Goal: Task Accomplishment & Management: Use online tool/utility

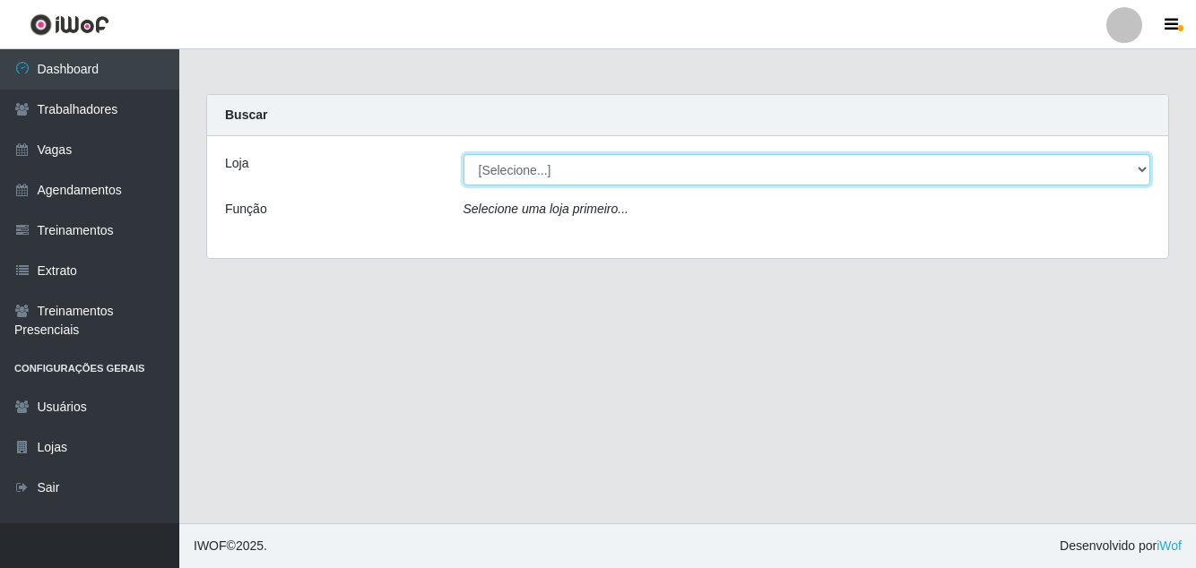
click at [660, 185] on select "[Selecione...] Pizza Nostra" at bounding box center [806, 169] width 687 height 31
select select "337"
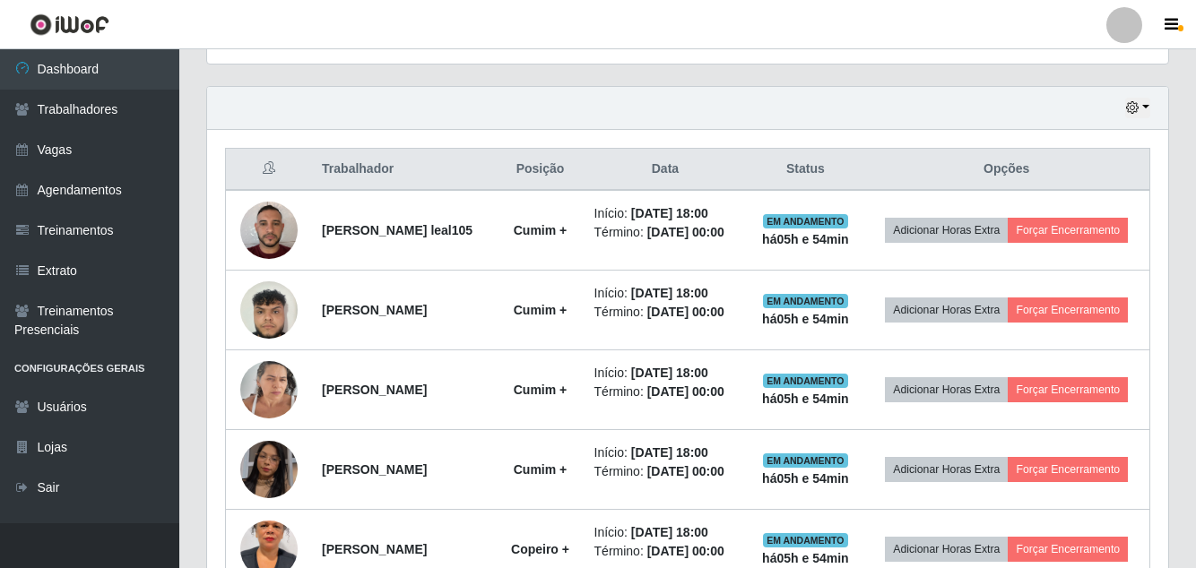
scroll to position [612, 0]
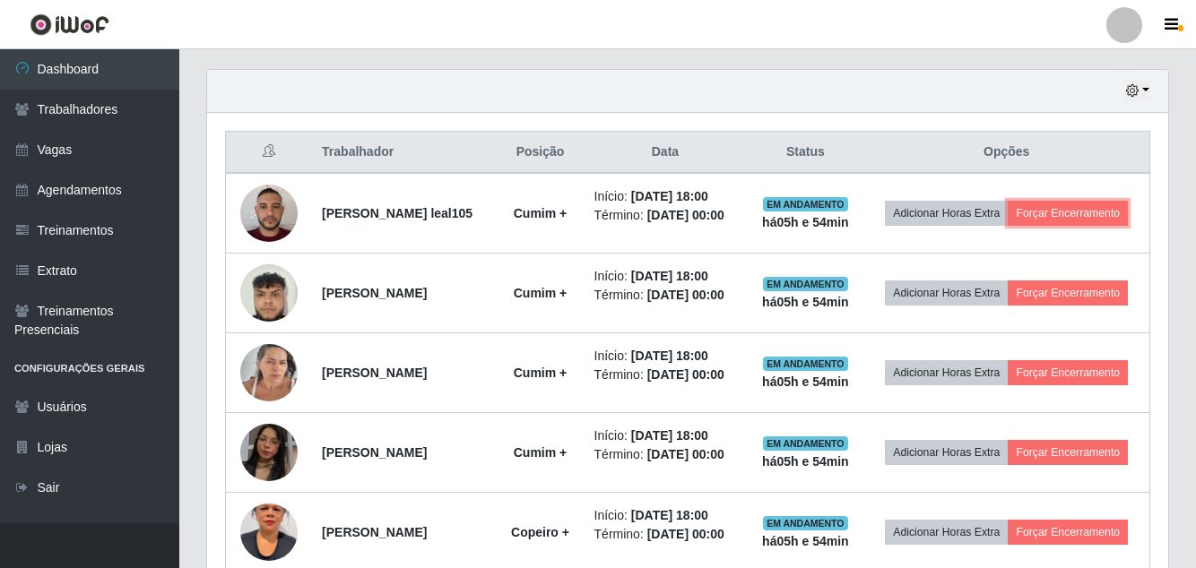
click at [1061, 213] on button "Forçar Encerramento" at bounding box center [1067, 213] width 120 height 25
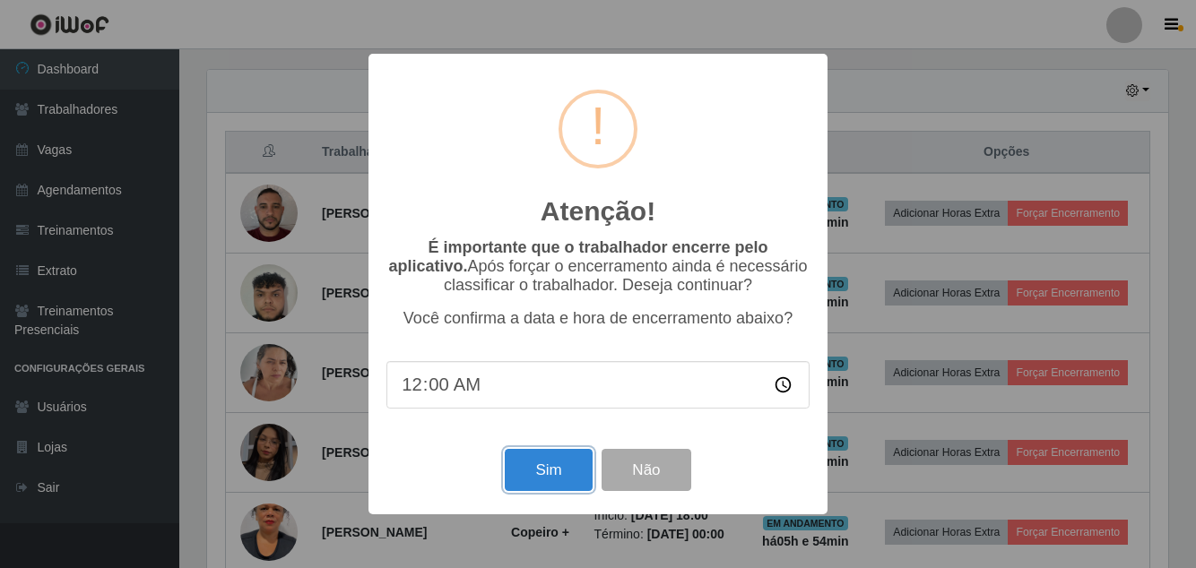
click at [552, 491] on button "Sim" at bounding box center [548, 470] width 87 height 42
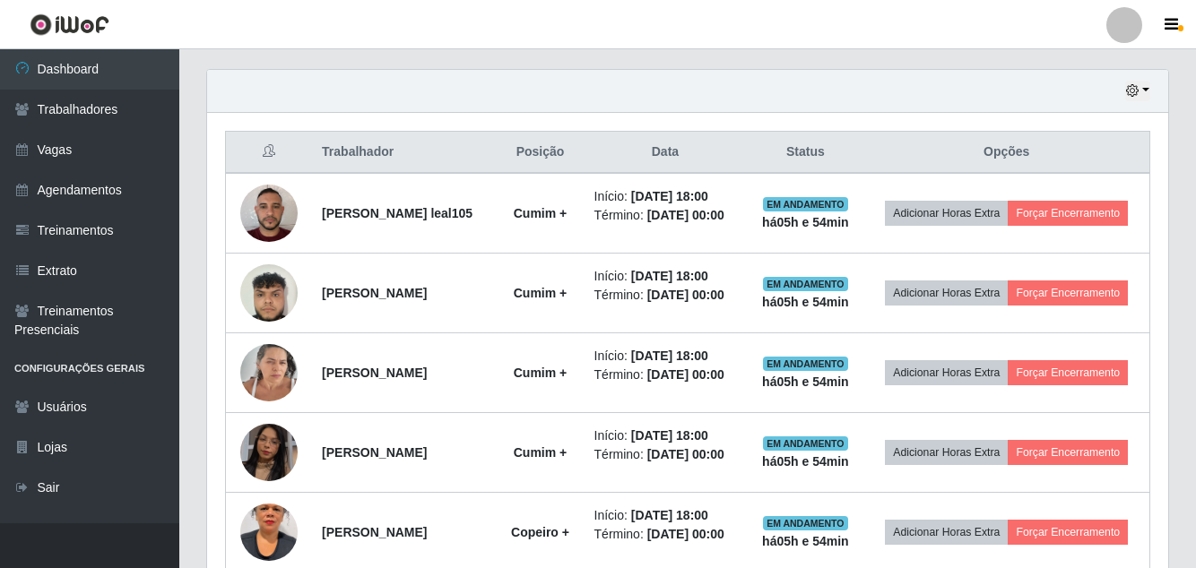
scroll to position [215, 0]
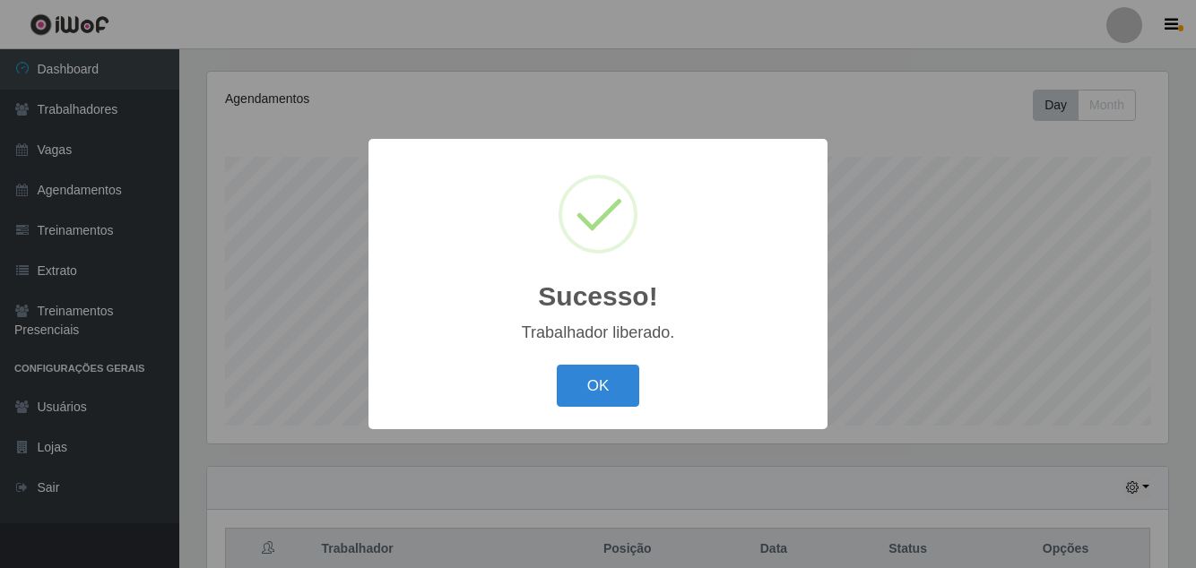
click at [604, 407] on button "OK" at bounding box center [598, 386] width 83 height 42
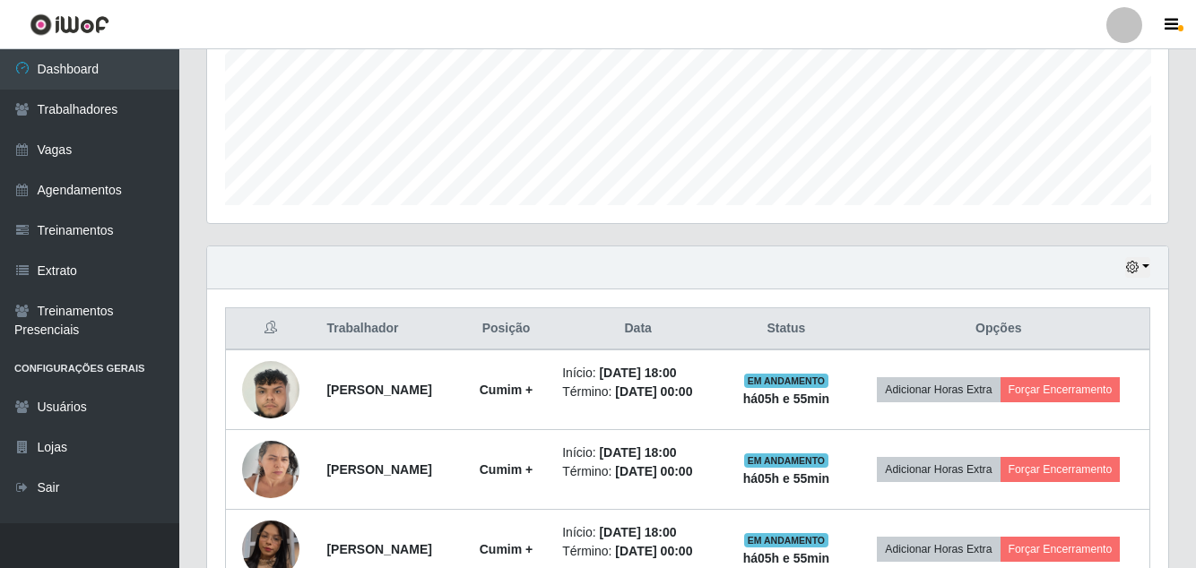
scroll to position [532, 0]
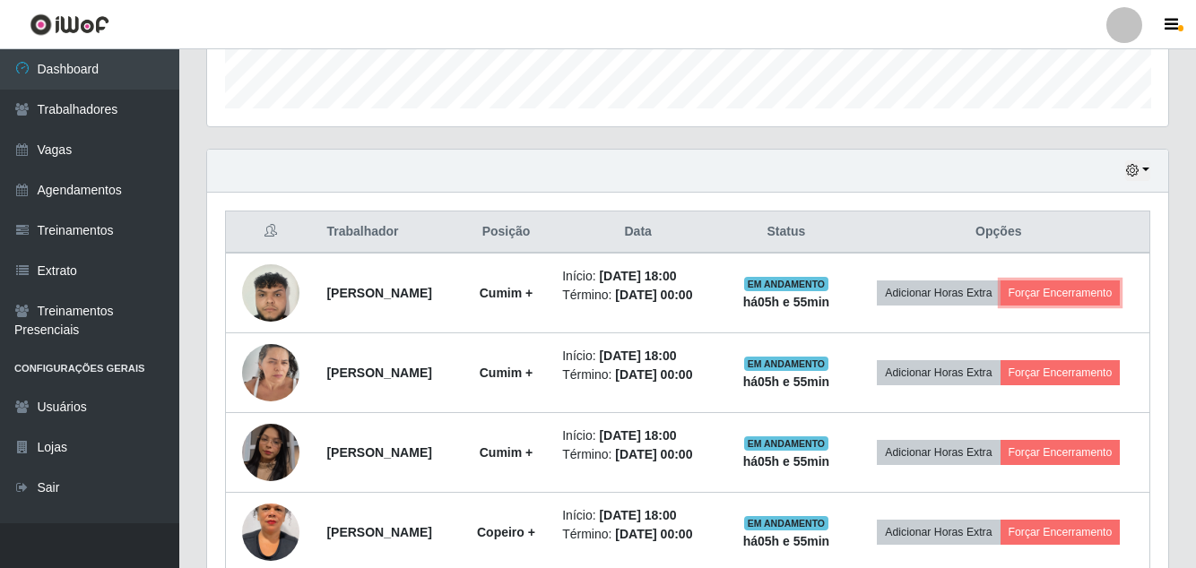
click at [1058, 294] on button "Forçar Encerramento" at bounding box center [1060, 293] width 120 height 25
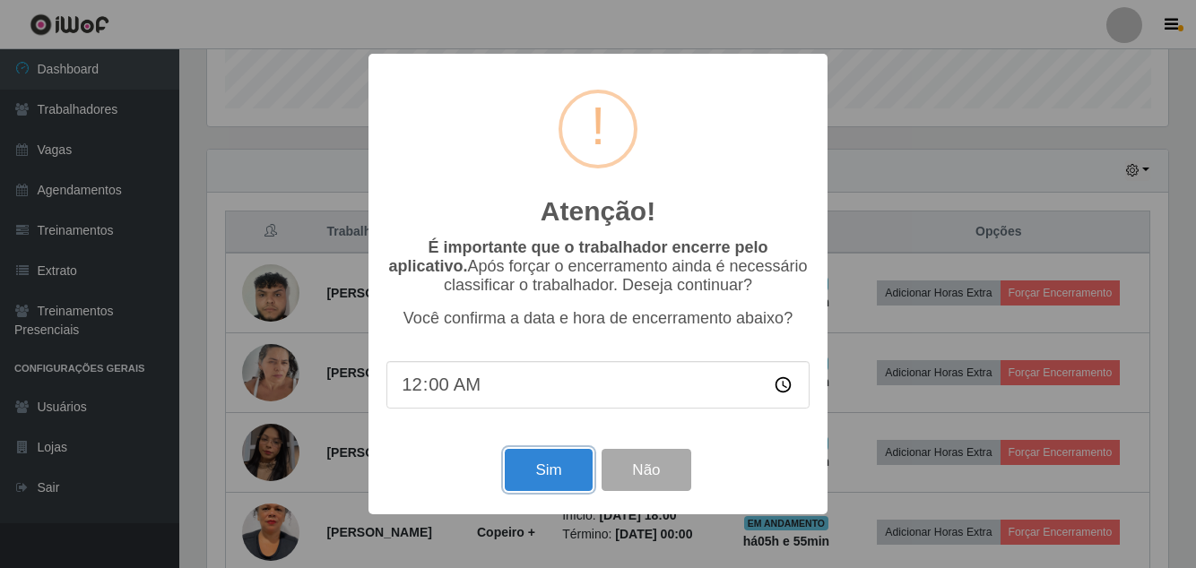
click at [549, 491] on button "Sim" at bounding box center [548, 470] width 87 height 42
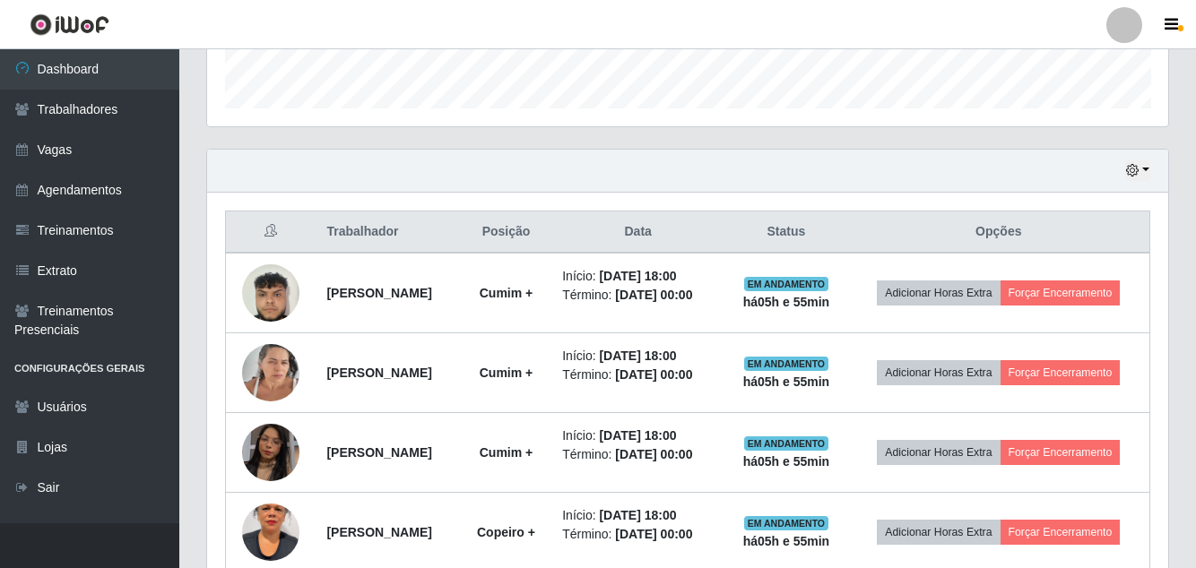
scroll to position [215, 0]
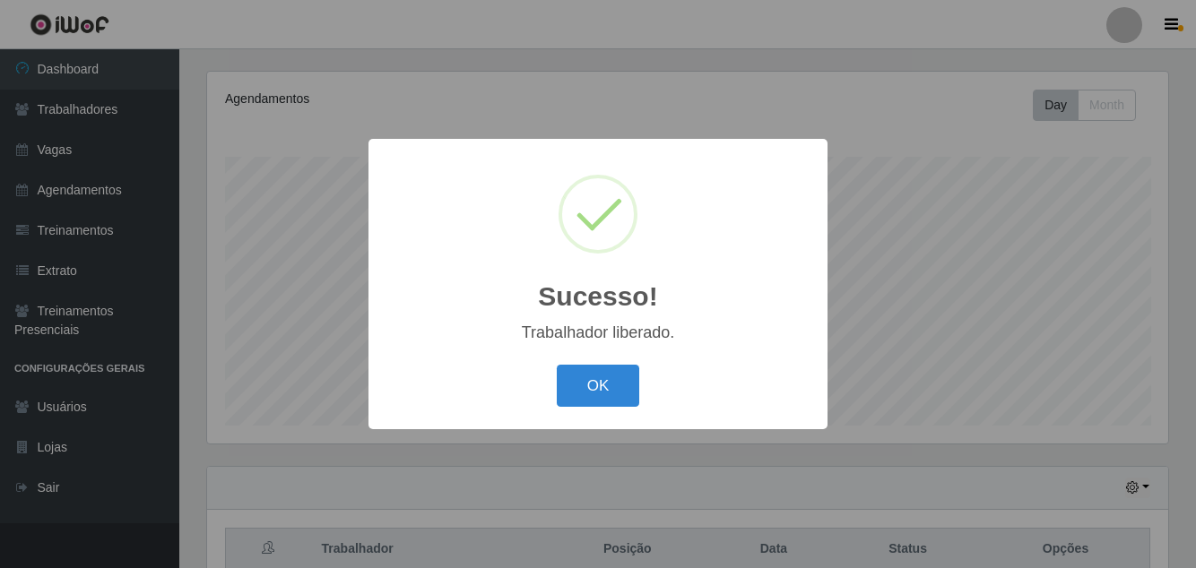
click at [593, 407] on button "OK" at bounding box center [598, 386] width 83 height 42
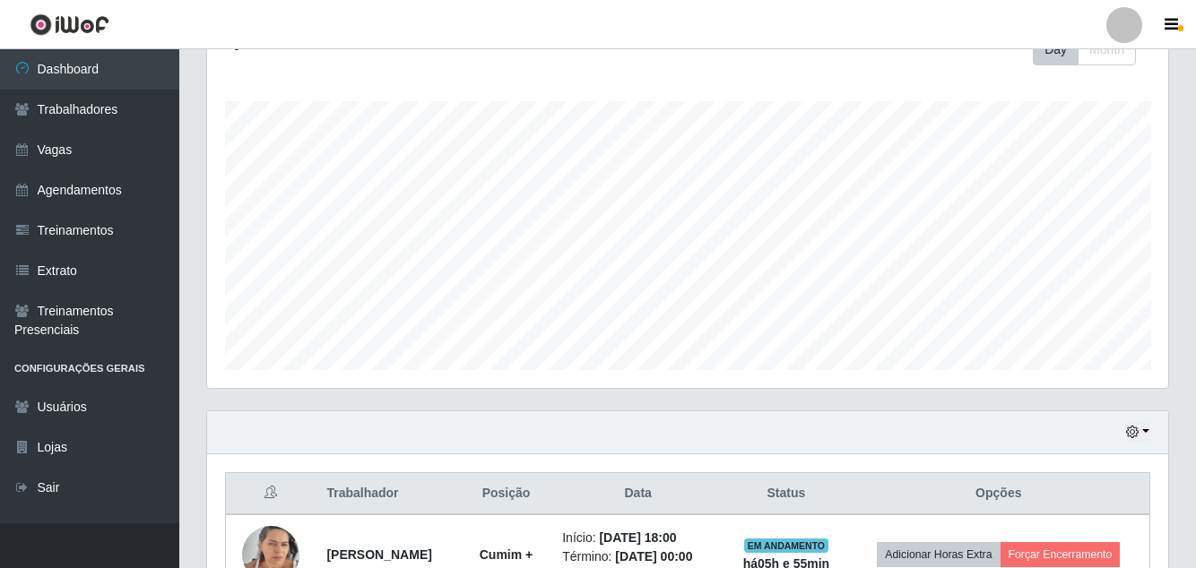
scroll to position [454, 0]
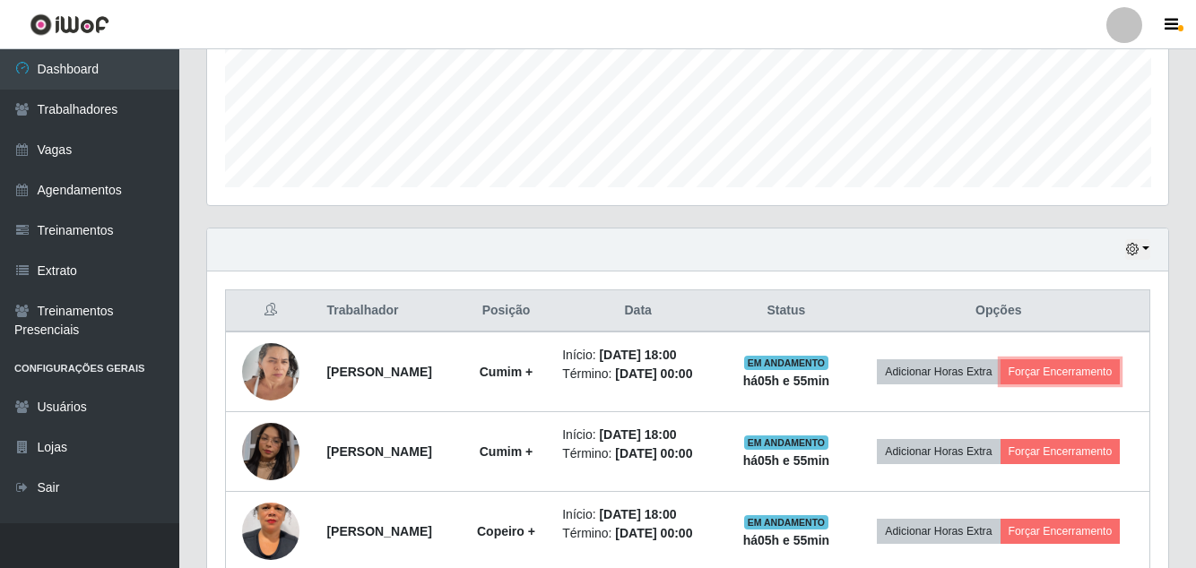
click at [1076, 369] on button "Forçar Encerramento" at bounding box center [1060, 371] width 120 height 25
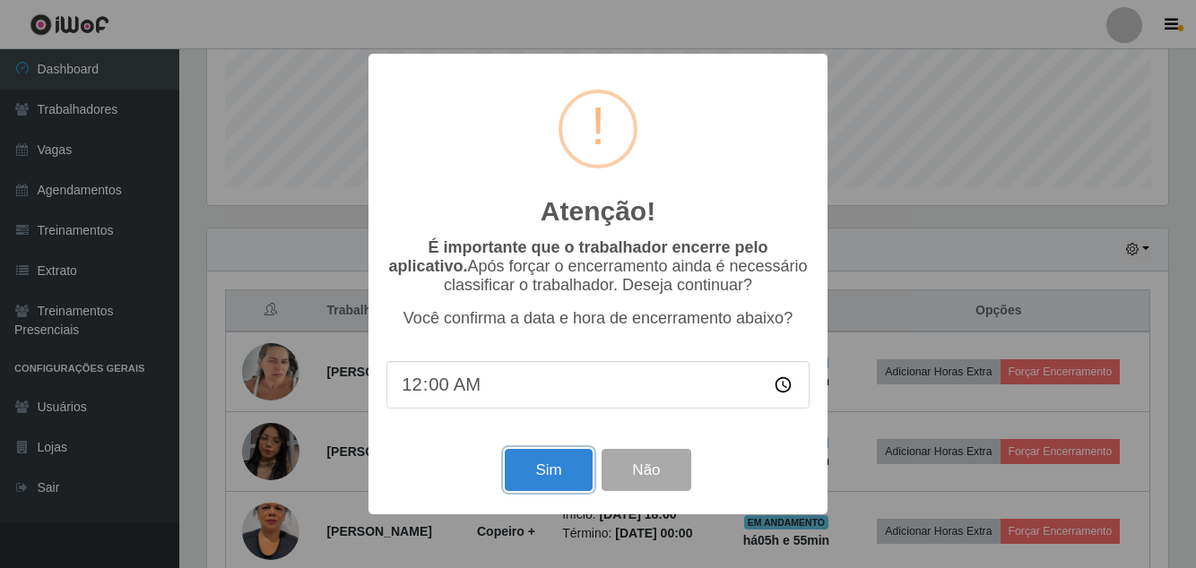
click at [557, 491] on button "Sim" at bounding box center [548, 470] width 87 height 42
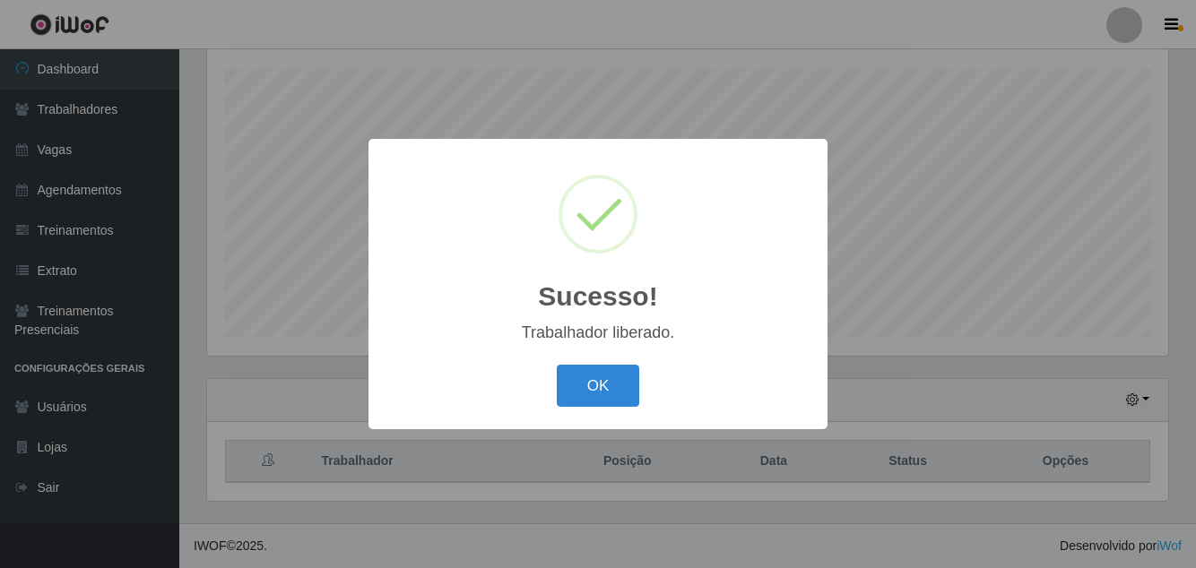
scroll to position [215, 0]
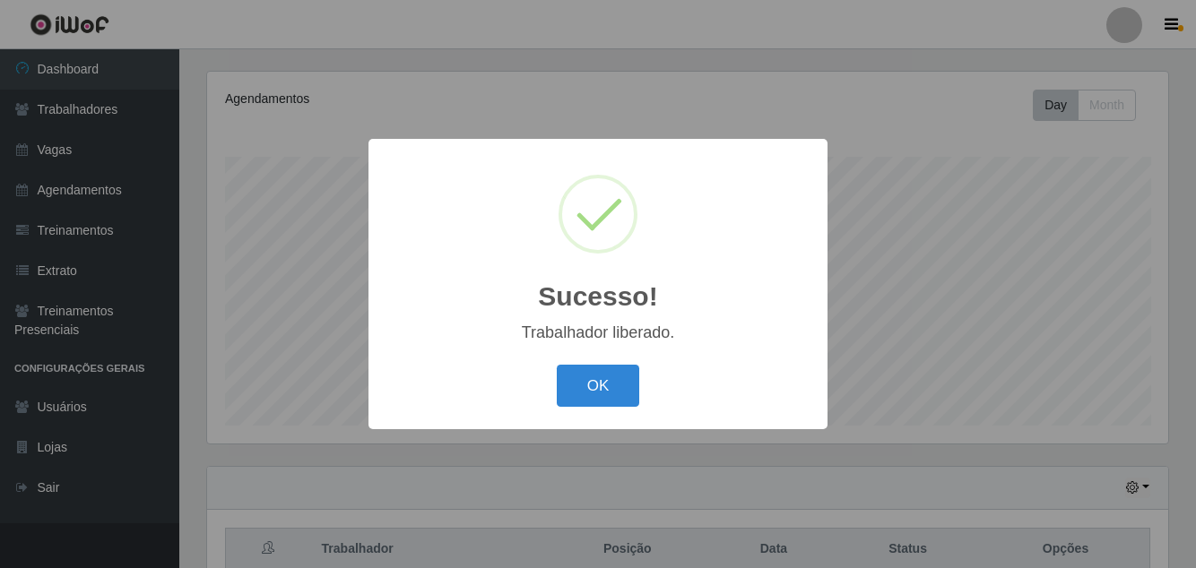
click at [604, 407] on button "OK" at bounding box center [598, 386] width 83 height 42
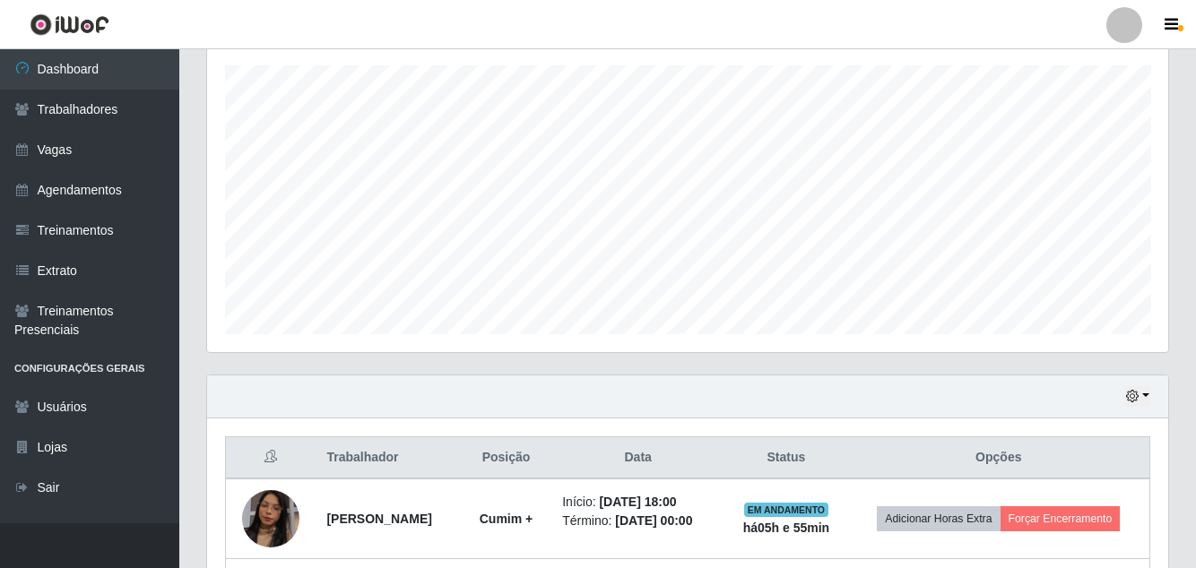
scroll to position [374, 0]
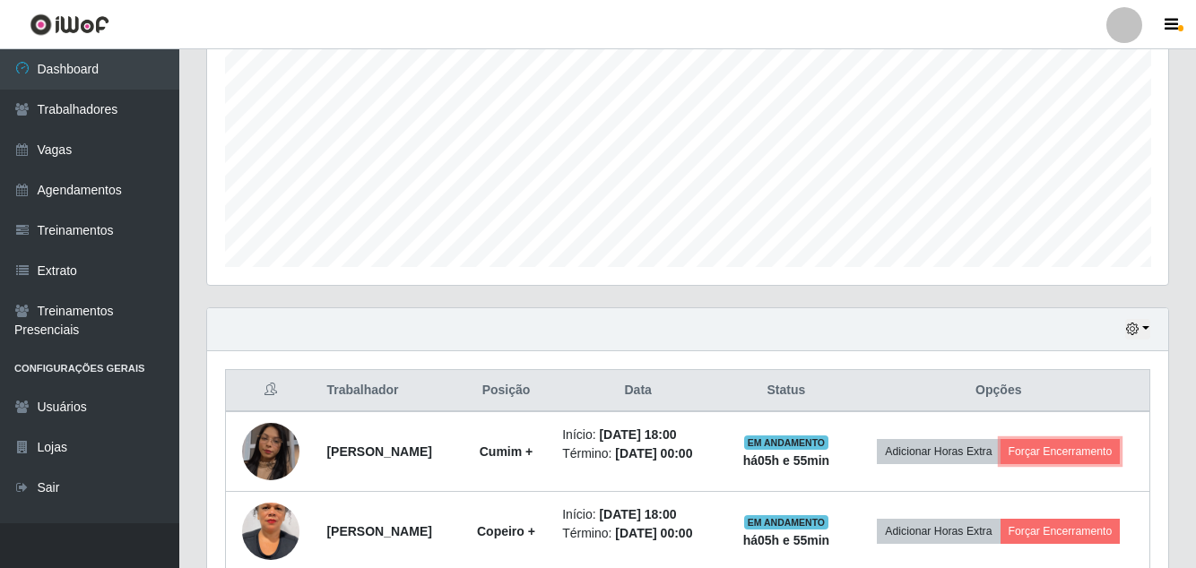
click at [1063, 448] on button "Forçar Encerramento" at bounding box center [1060, 451] width 120 height 25
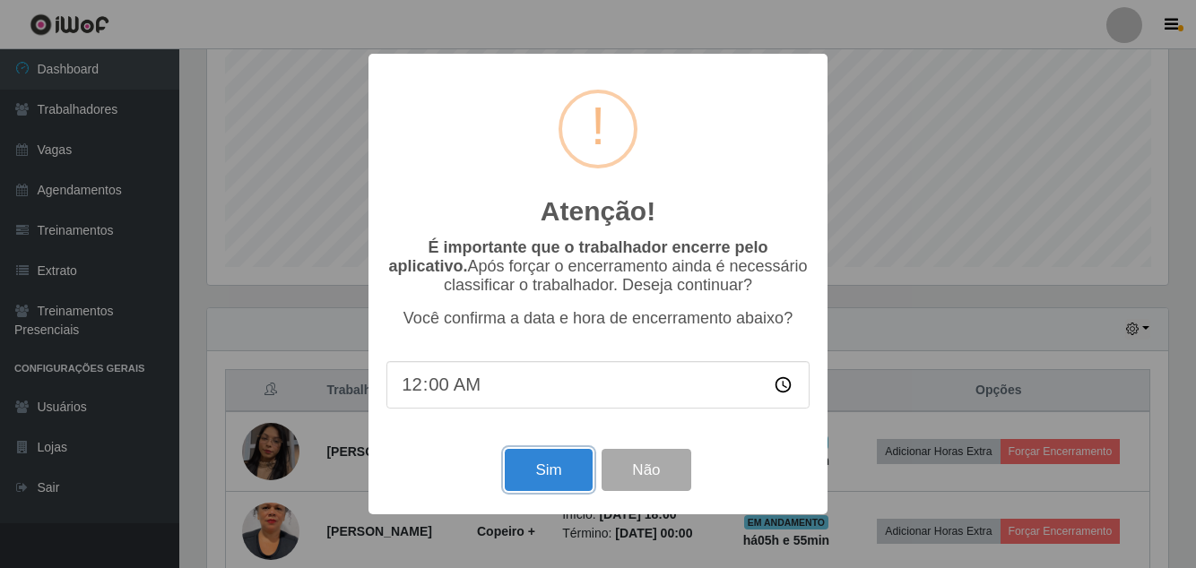
click at [554, 491] on button "Sim" at bounding box center [548, 470] width 87 height 42
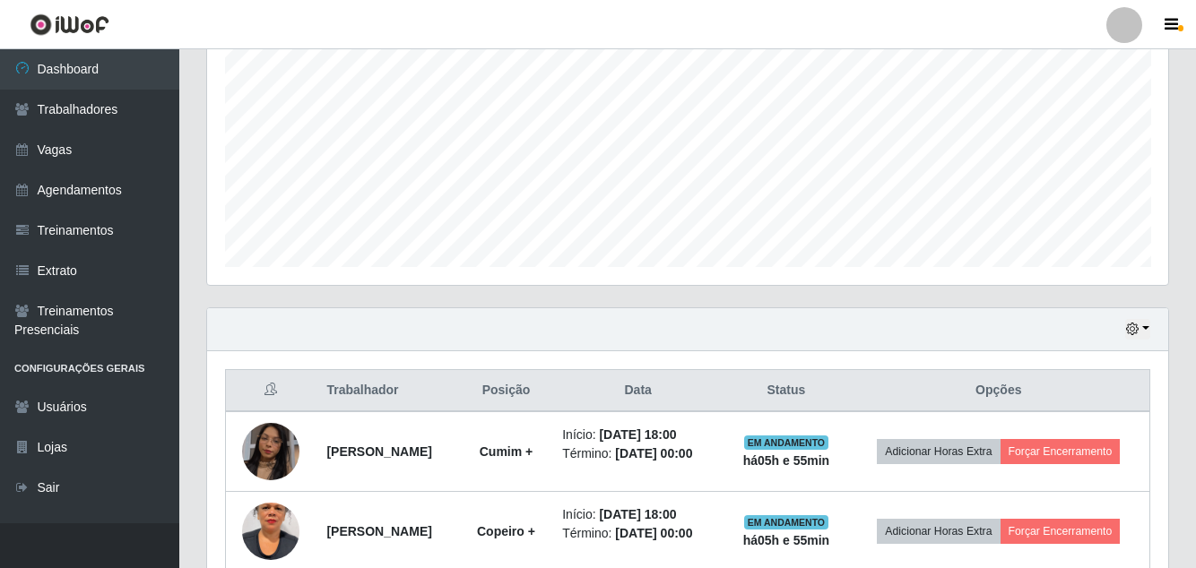
scroll to position [215, 0]
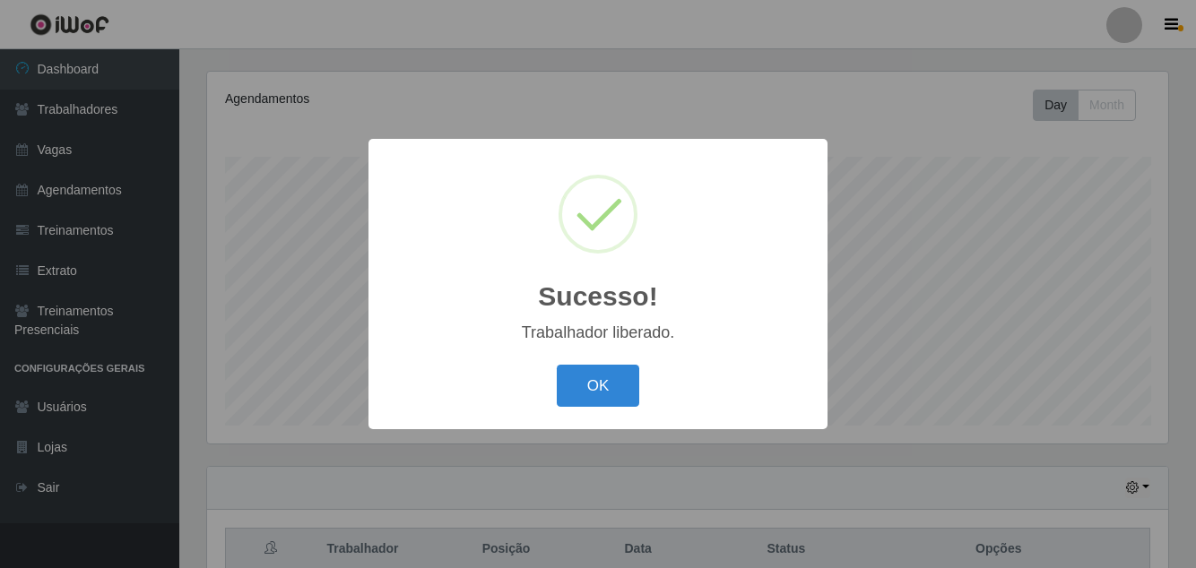
click at [604, 407] on button "OK" at bounding box center [598, 386] width 83 height 42
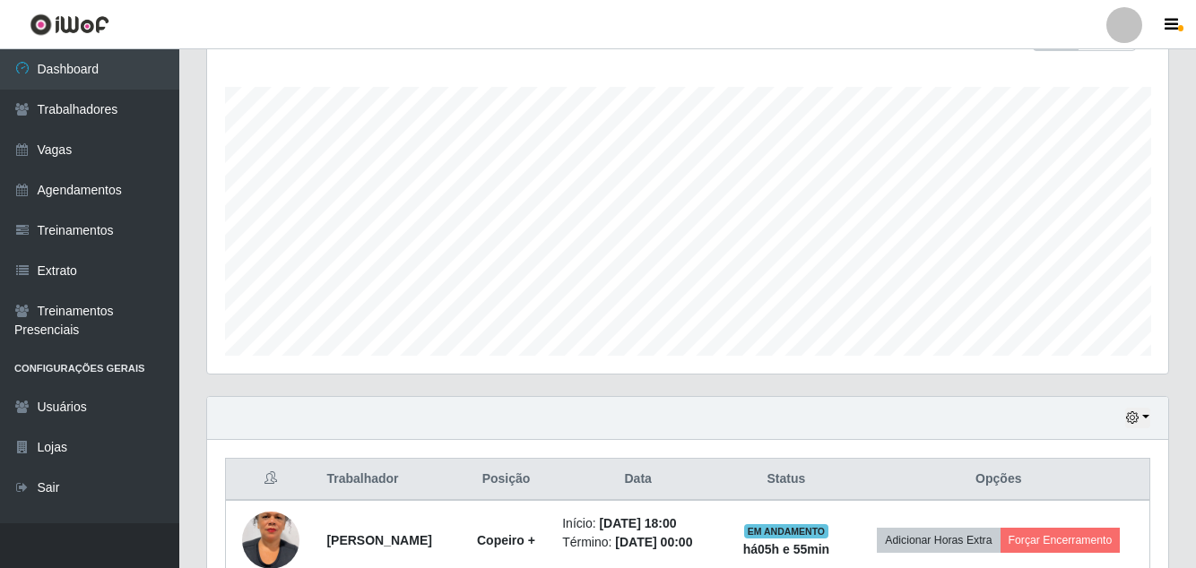
scroll to position [294, 0]
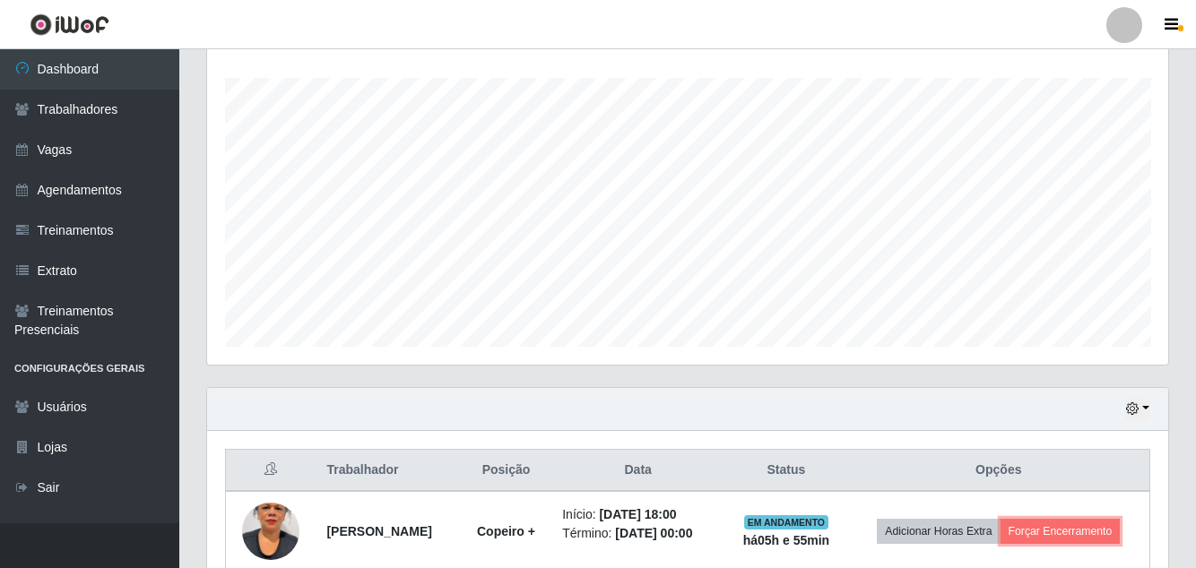
click at [1076, 524] on button "Forçar Encerramento" at bounding box center [1060, 531] width 120 height 25
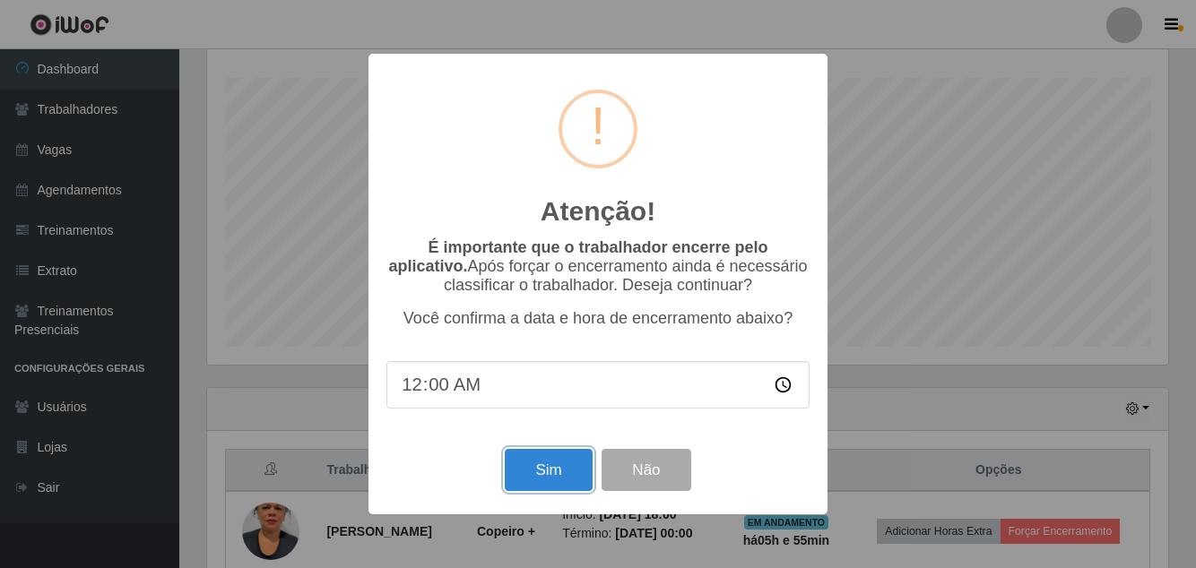
click at [544, 491] on button "Sim" at bounding box center [548, 470] width 87 height 42
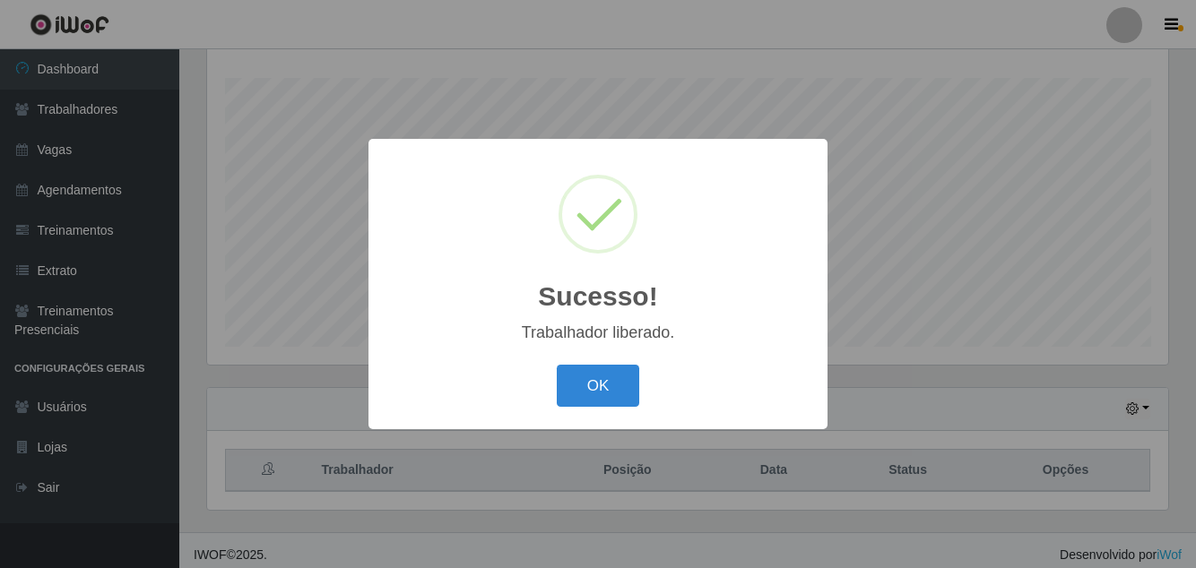
scroll to position [215, 0]
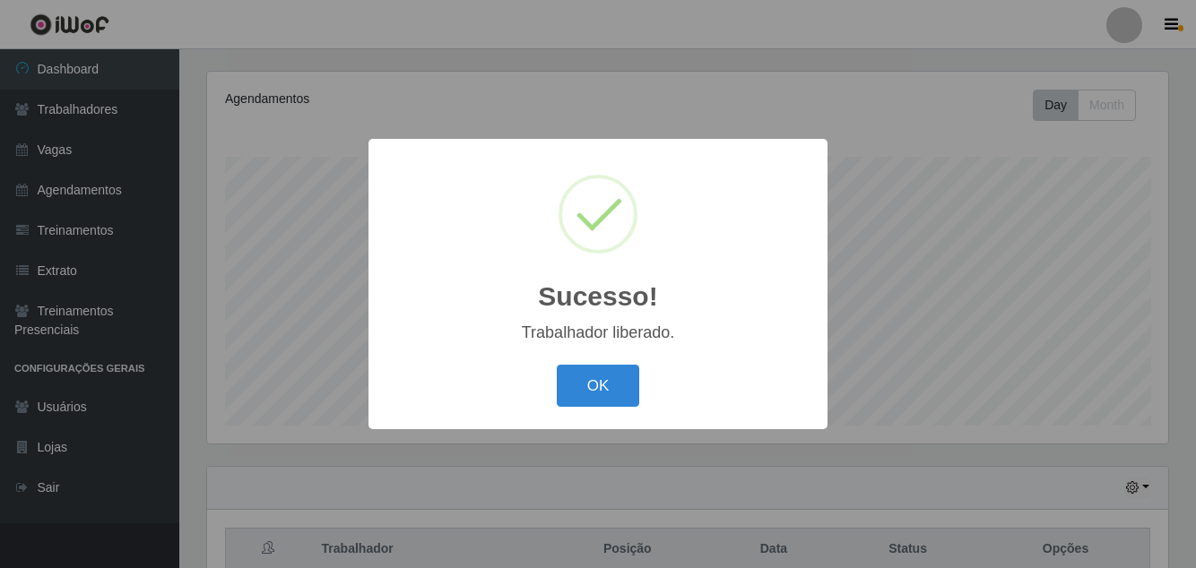
click at [604, 407] on button "OK" at bounding box center [598, 386] width 83 height 42
